Goal: Task Accomplishment & Management: Use online tool/utility

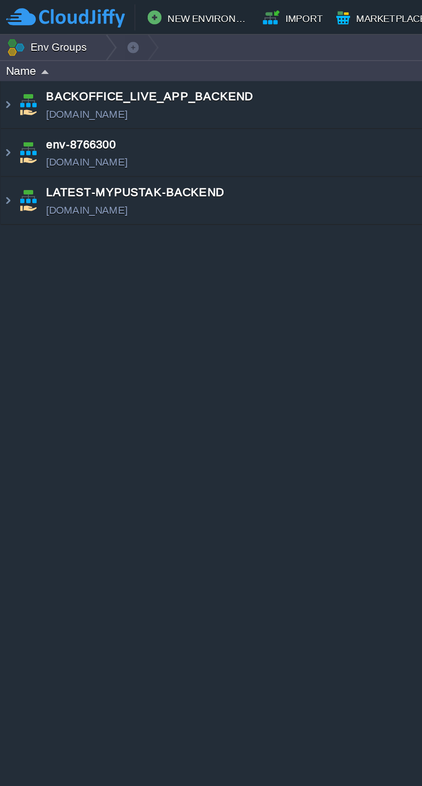
click at [3, 109] on img at bounding box center [3, 98] width 7 height 23
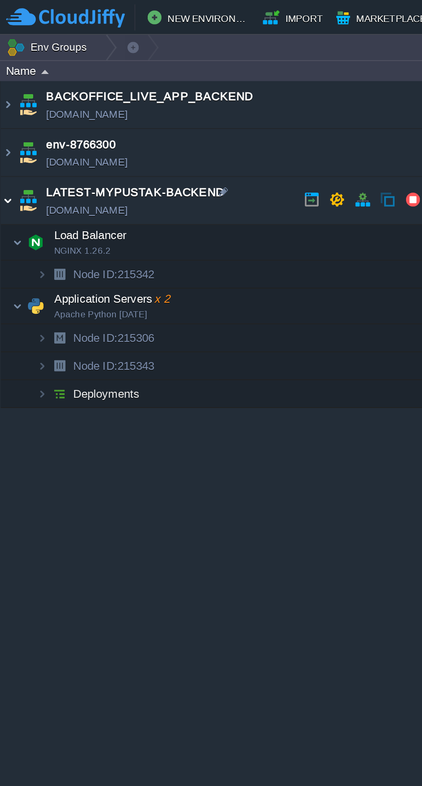
click at [7, 97] on img at bounding box center [3, 98] width 7 height 23
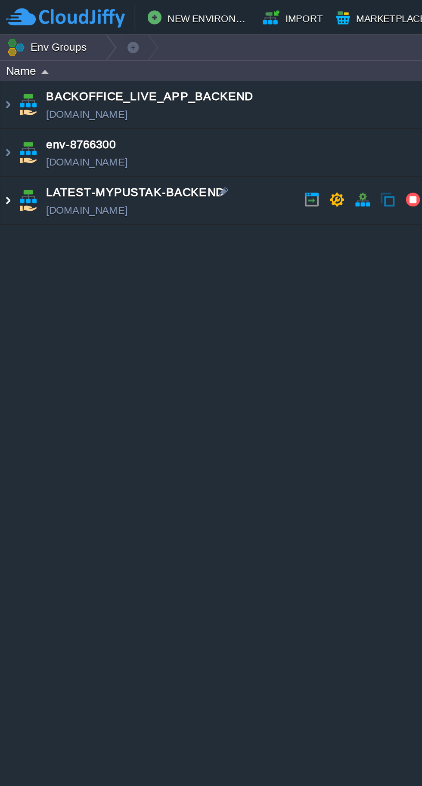
click at [6, 99] on img at bounding box center [3, 98] width 7 height 23
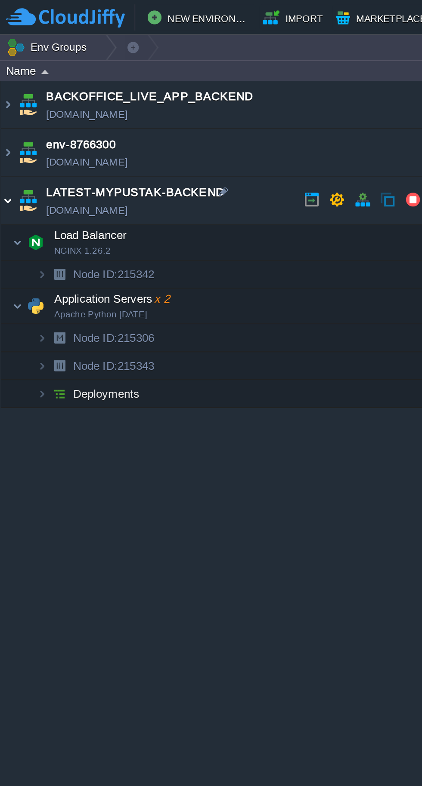
click at [8, 157] on img at bounding box center [8, 150] width 5 height 17
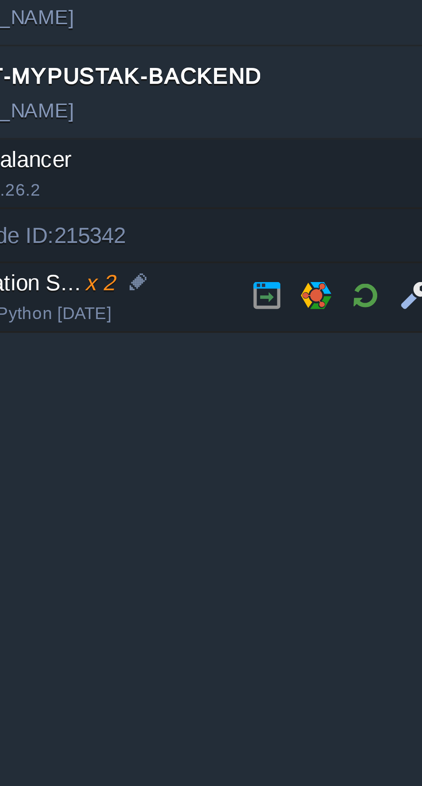
click at [136, 150] on button "button" at bounding box center [137, 151] width 8 height 8
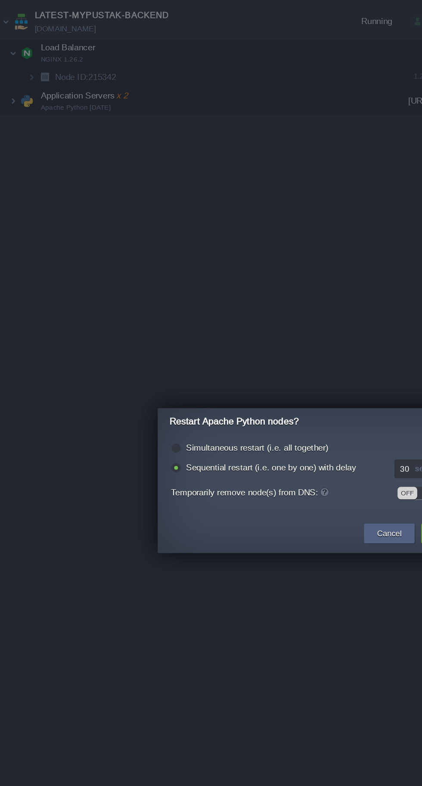
click at [180, 377] on label "Simultaneous restart (i.e. all together)" at bounding box center [168, 378] width 93 height 6
click at [117, 377] on input "radio" at bounding box center [115, 380] width 6 height 6
radio input "true"
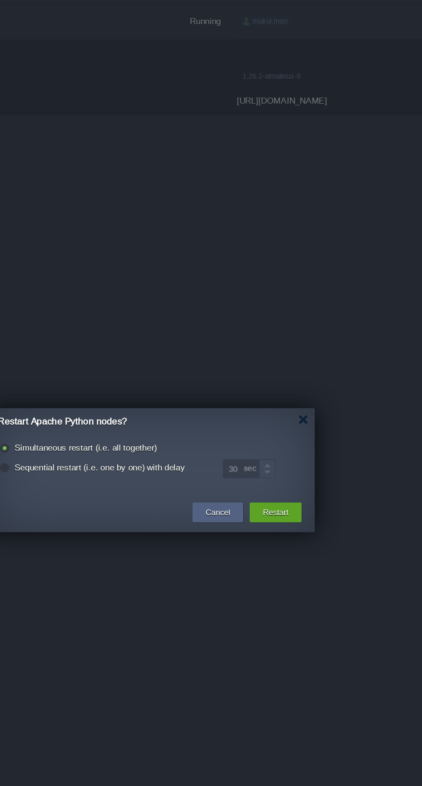
click at [299, 420] on button "Restart" at bounding box center [292, 420] width 17 height 9
